Goal: Transaction & Acquisition: Purchase product/service

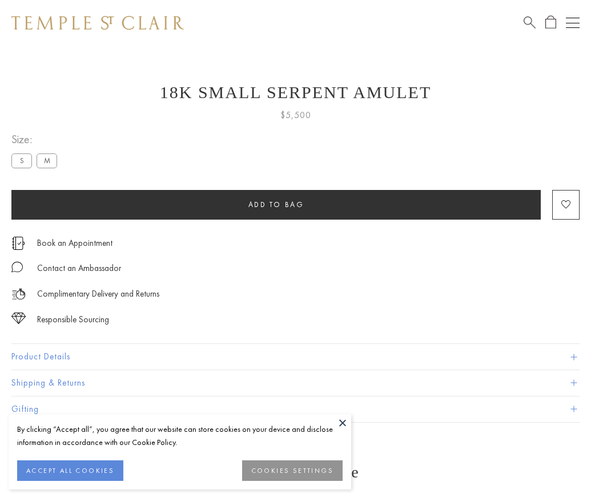
click at [276, 204] on span "Add to bag" at bounding box center [276, 205] width 56 height 10
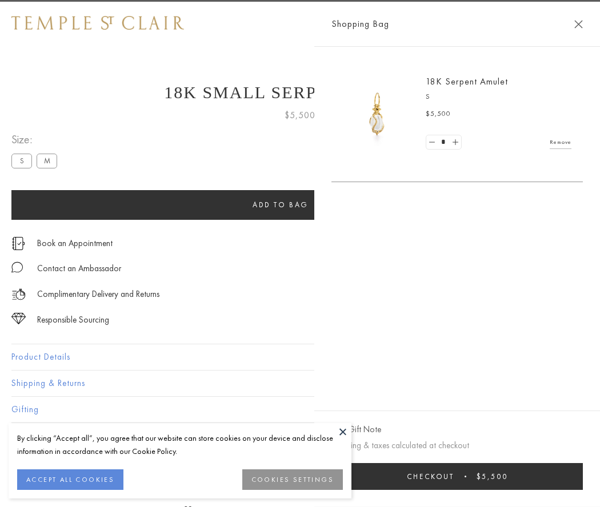
click at [582, 476] on button "Checkout $5,500" at bounding box center [456, 476] width 251 height 27
